Goal: Navigation & Orientation: Find specific page/section

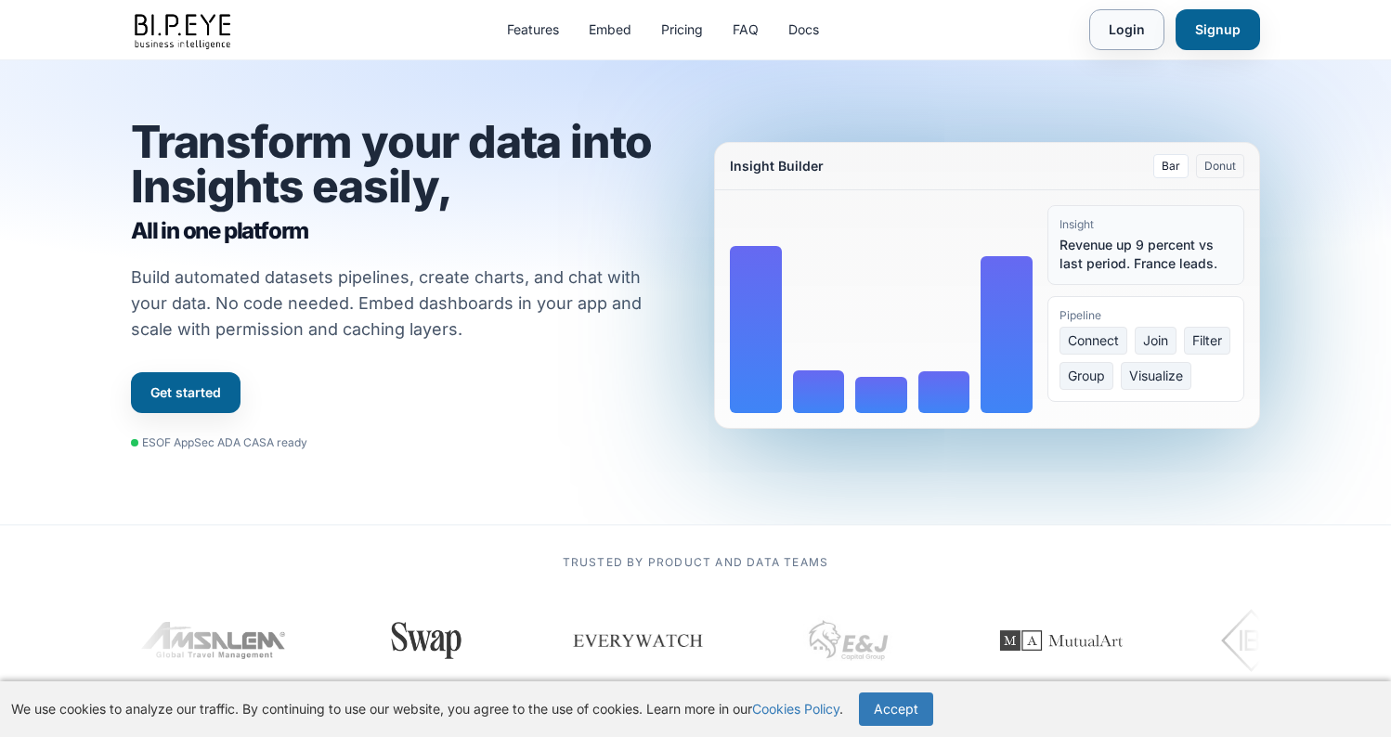
click at [1116, 17] on link "Login" at bounding box center [1126, 29] width 75 height 41
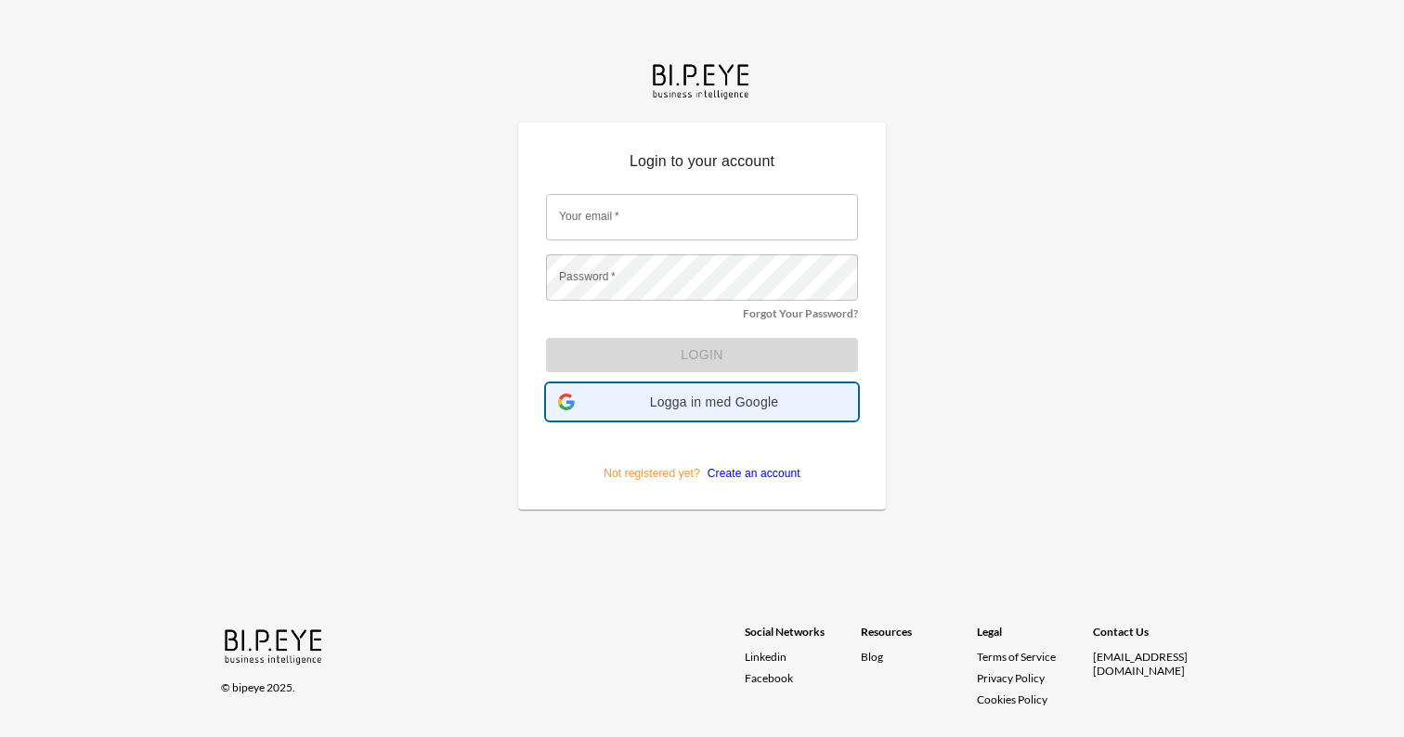
click at [725, 407] on span "Logga in med Google" at bounding box center [714, 402] width 264 height 15
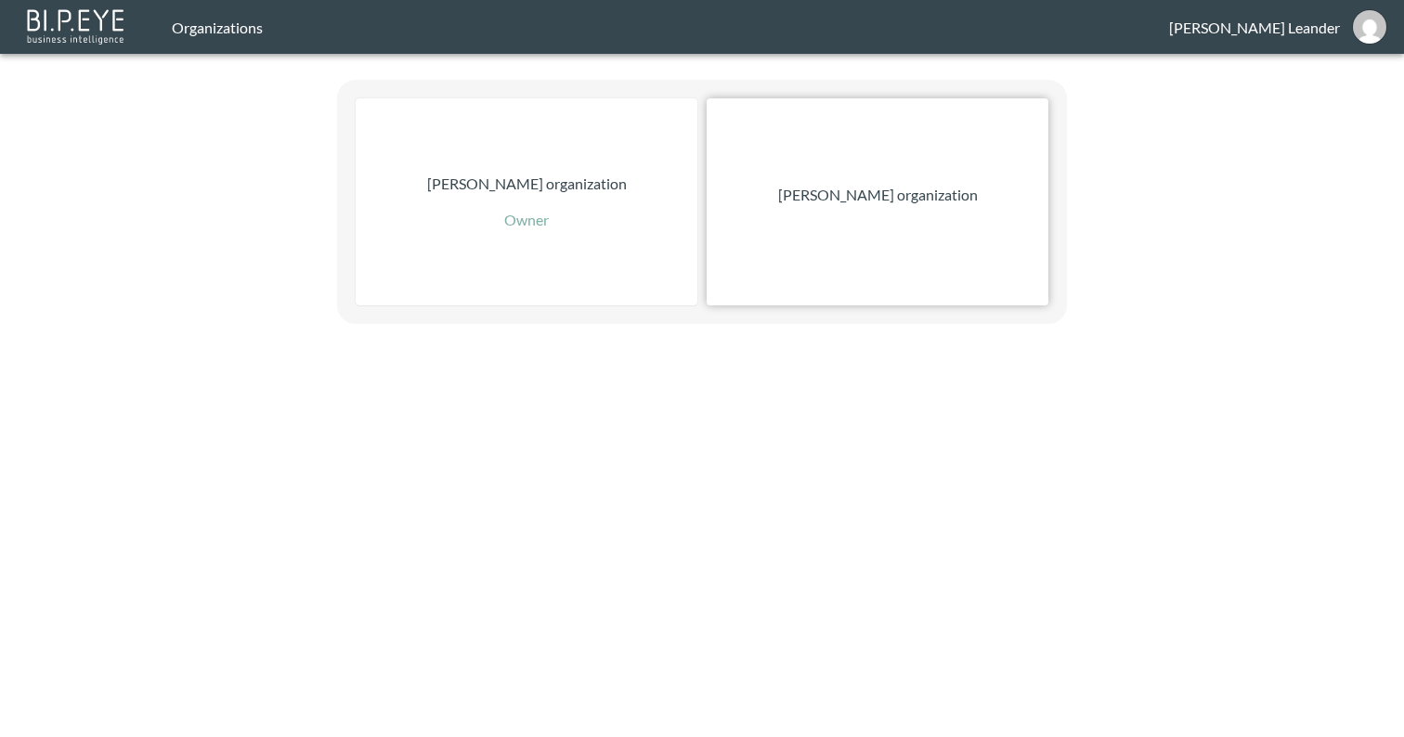
click at [958, 200] on div "[PERSON_NAME] organization" at bounding box center [878, 201] width 342 height 207
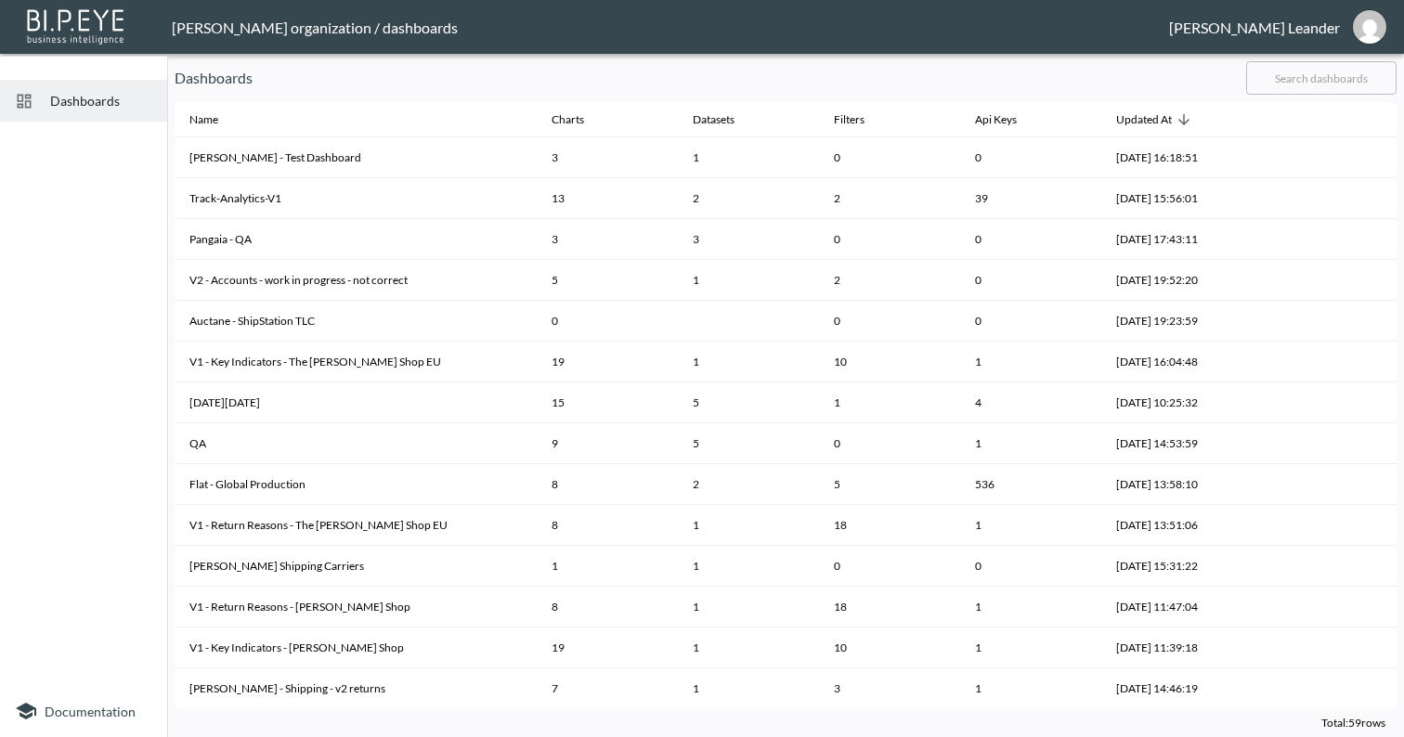
click at [83, 111] on div "Dashboards" at bounding box center [83, 101] width 167 height 42
click at [112, 107] on span "Dashboards" at bounding box center [101, 101] width 102 height 20
click at [395, 26] on div "[PERSON_NAME] organization / dashboards" at bounding box center [670, 28] width 997 height 18
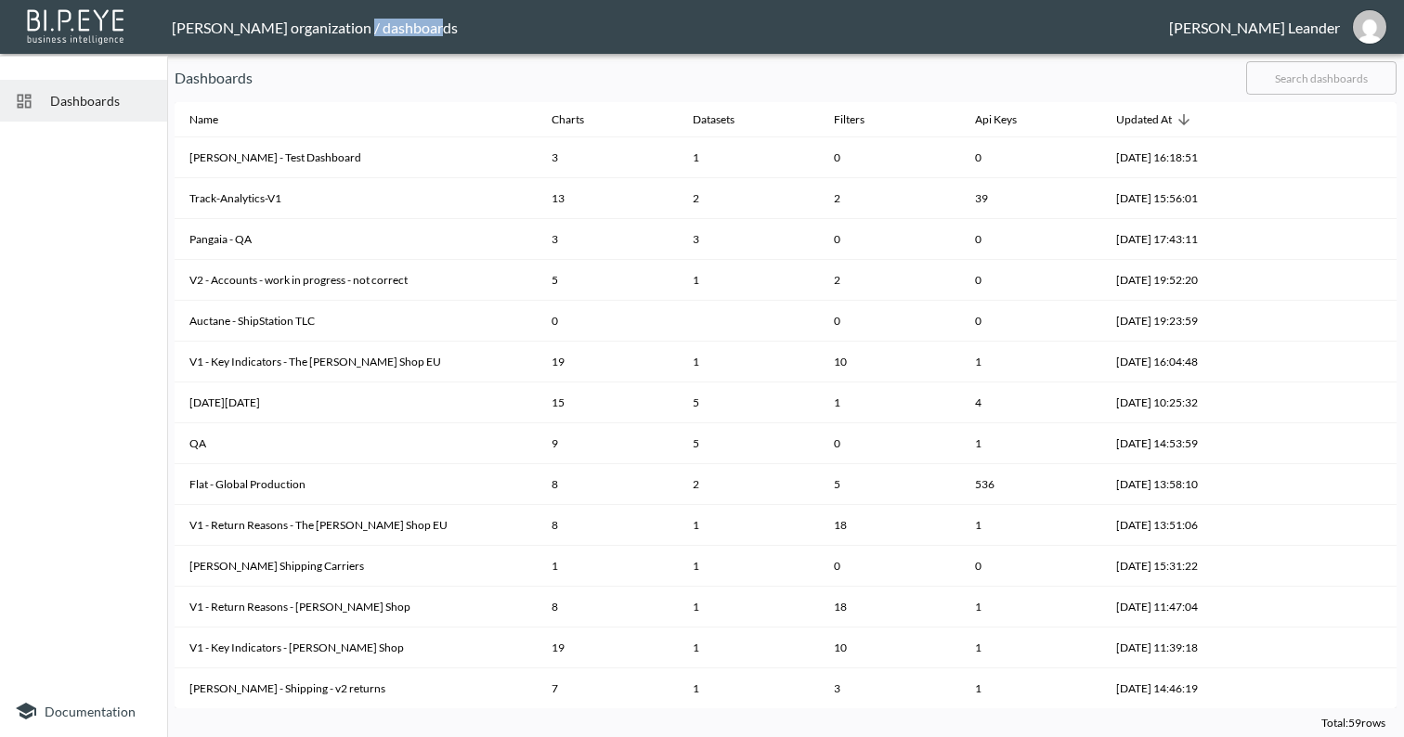
click at [395, 26] on div "[PERSON_NAME] organization / dashboards" at bounding box center [670, 28] width 997 height 18
click at [388, 33] on div "[PERSON_NAME] organization / dashboards" at bounding box center [670, 28] width 997 height 18
click at [56, 103] on span "Dashboards" at bounding box center [101, 101] width 102 height 20
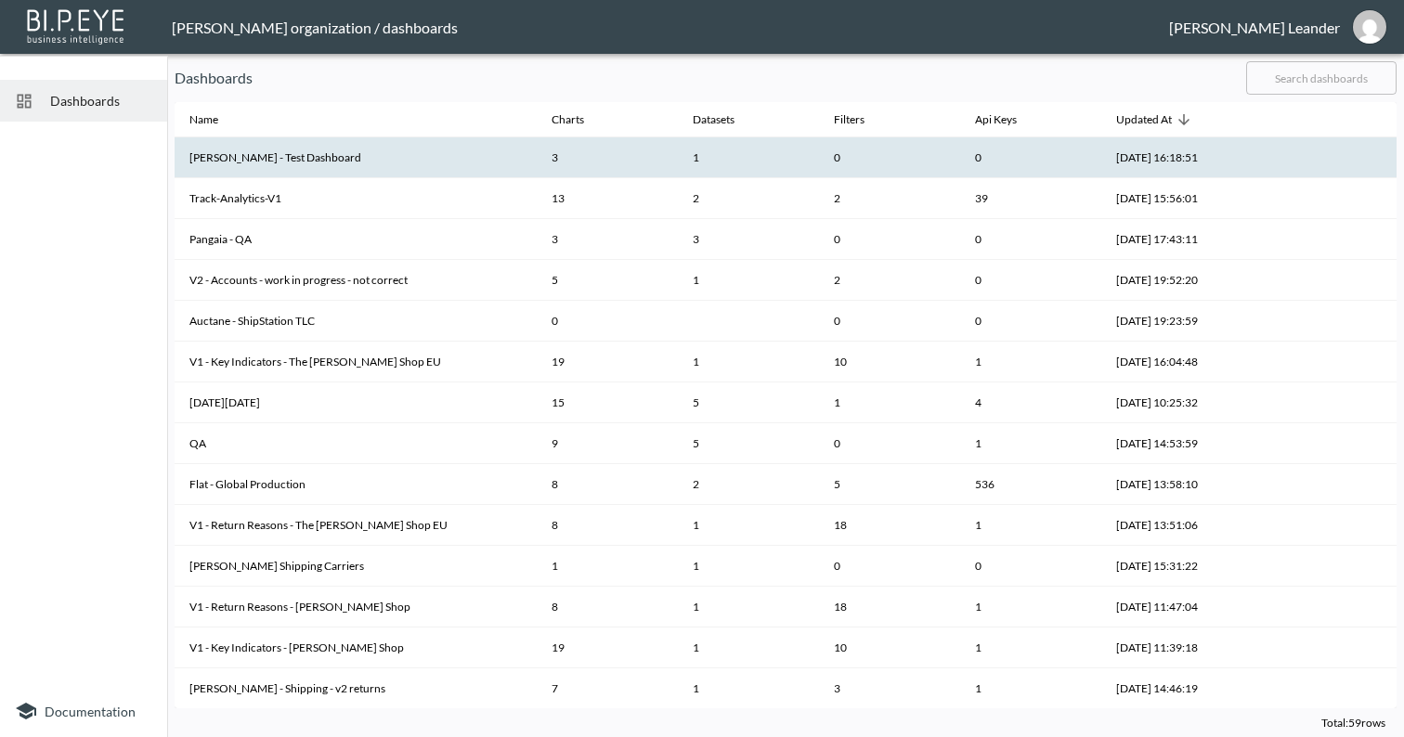
click at [346, 159] on th "[PERSON_NAME] - Test Dashboard" at bounding box center [356, 157] width 362 height 41
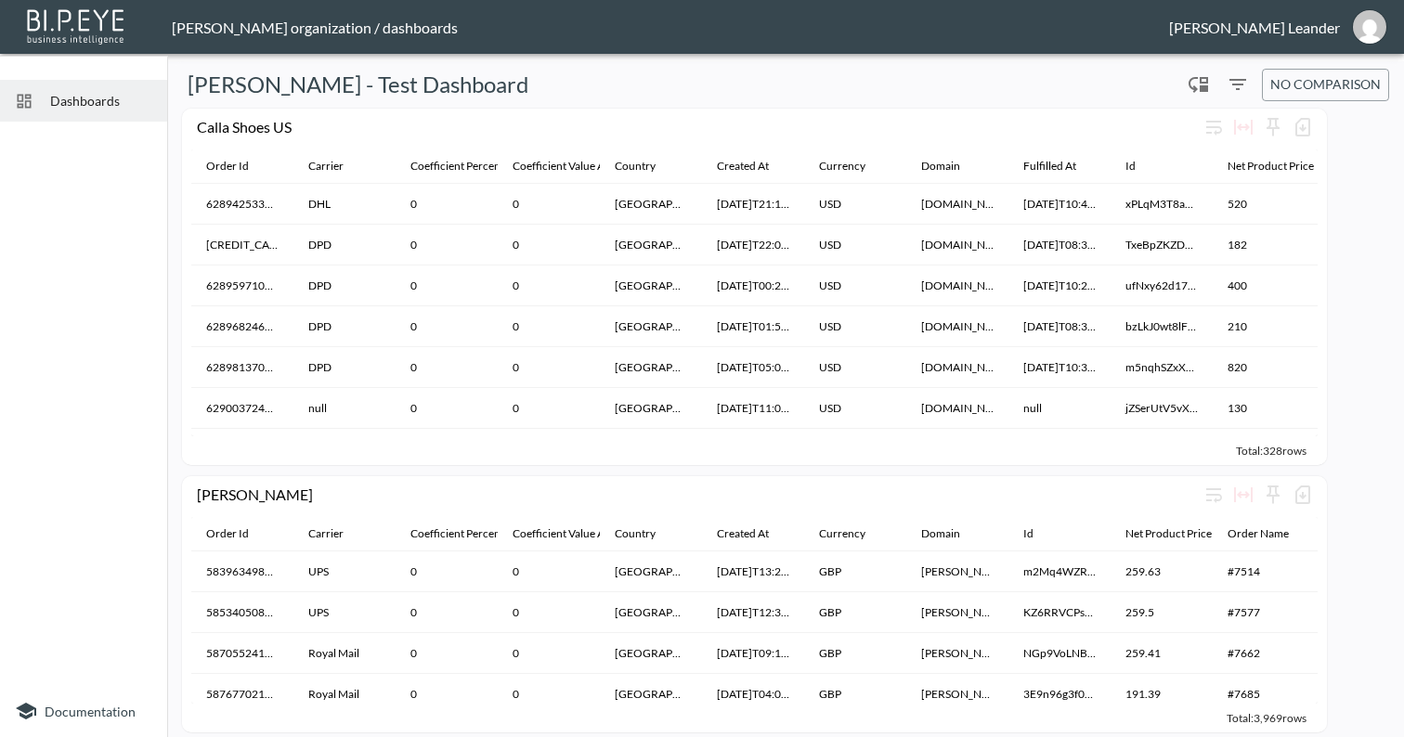
click at [108, 107] on span "Dashboards" at bounding box center [101, 101] width 102 height 20
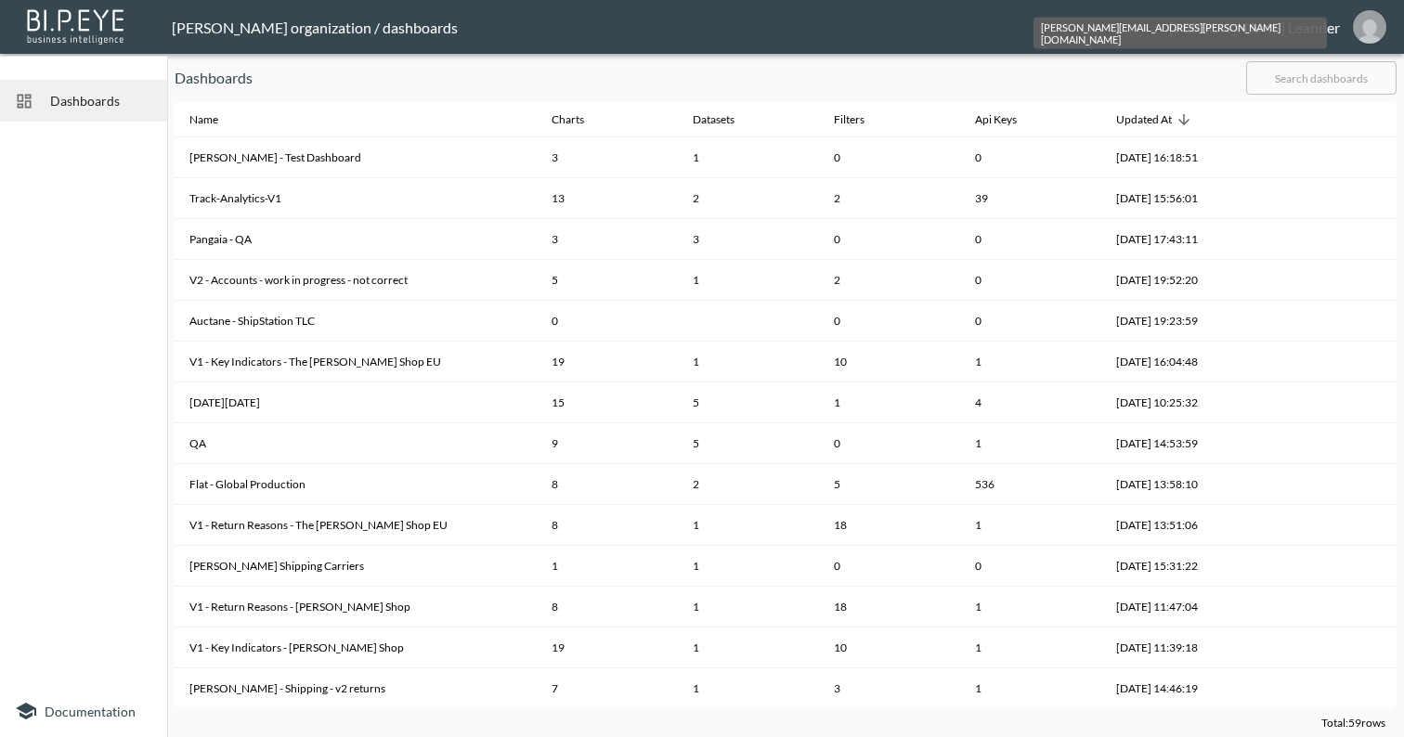
click at [1385, 24] on img "edward.leander-ext@swap-commerce.com" at bounding box center [1369, 26] width 33 height 33
click at [1376, 25] on img "edward.leander-ext@swap-commerce.com" at bounding box center [1369, 26] width 33 height 33
